Goal: Find specific page/section: Find specific page/section

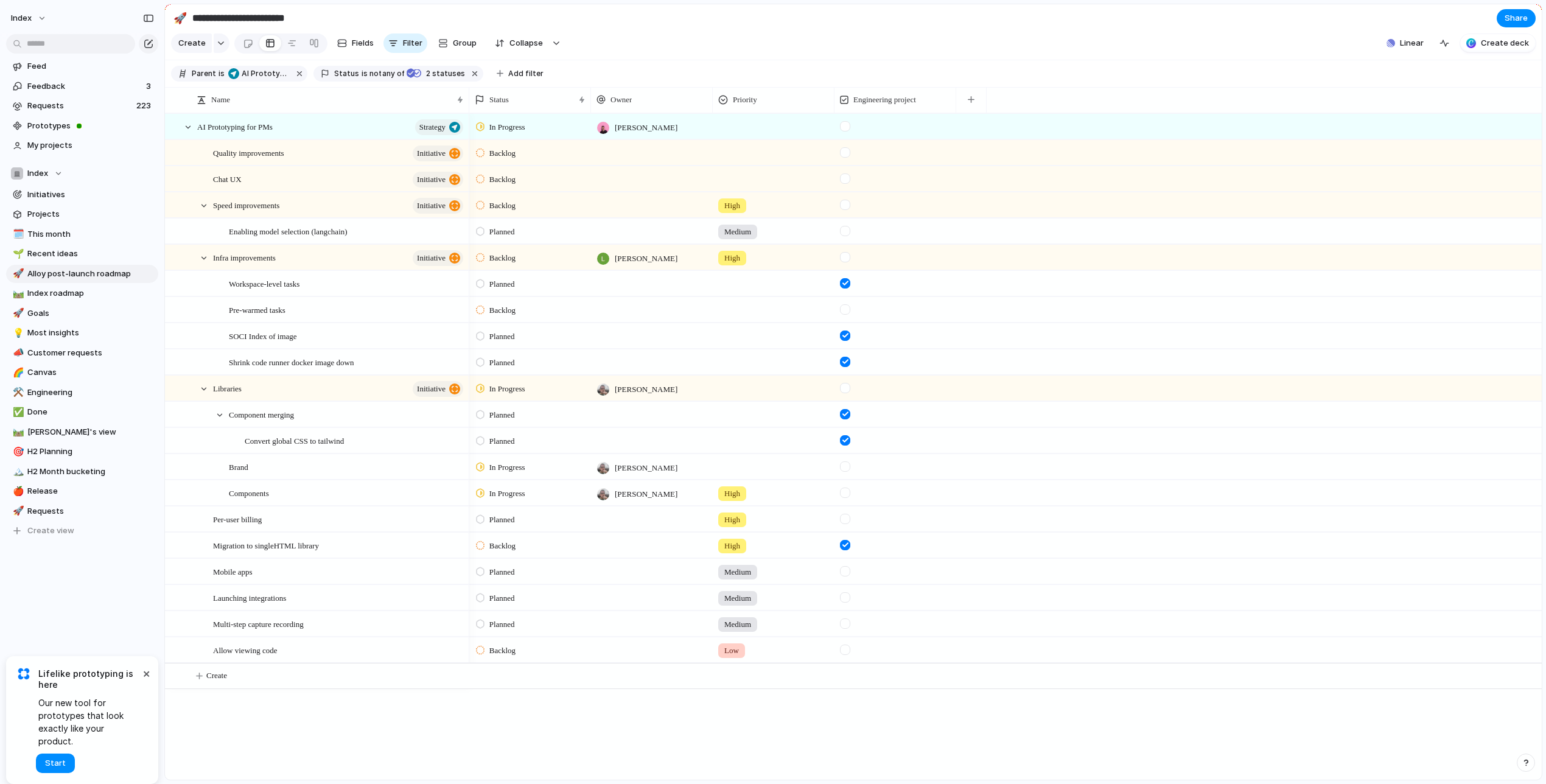
click at [865, 30] on section "**********" at bounding box center [853, 18] width 1377 height 27
click at [820, 30] on section "**********" at bounding box center [853, 18] width 1377 height 27
